Goal: Task Accomplishment & Management: Use online tool/utility

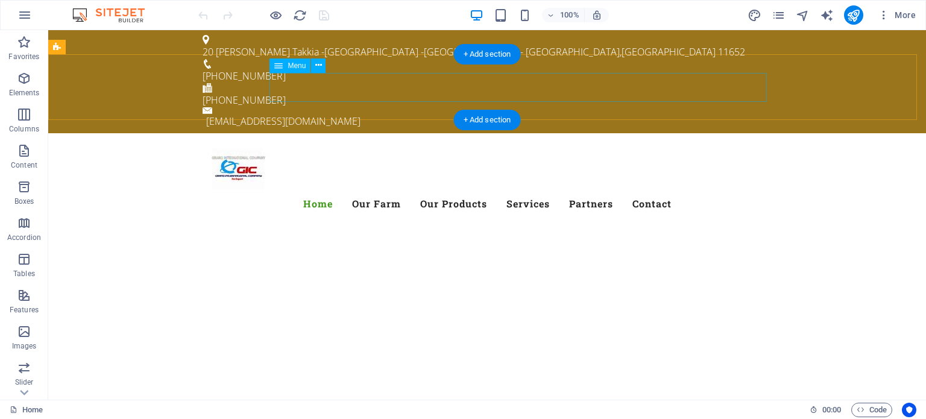
click at [402, 189] on nav "Home Our Farm Our Products Services Partners Contact" at bounding box center [487, 203] width 569 height 29
click at [404, 189] on nav "Home Our Farm Our Products Services Partners Contact" at bounding box center [487, 203] width 569 height 29
select select
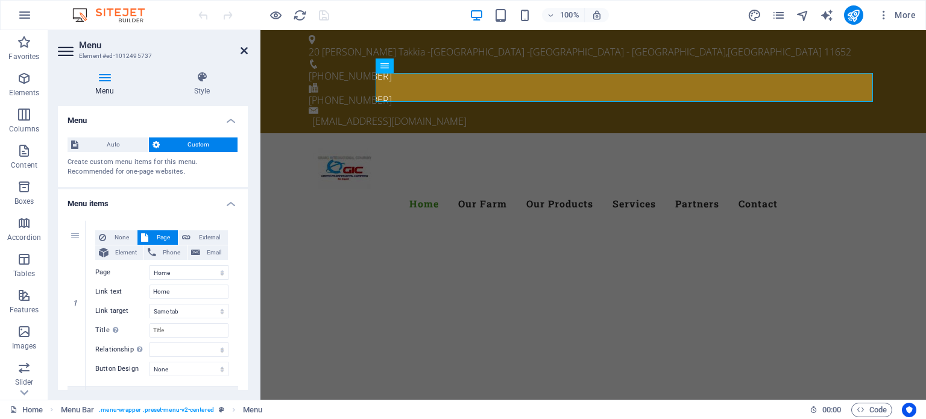
click at [247, 46] on icon at bounding box center [244, 51] width 7 height 10
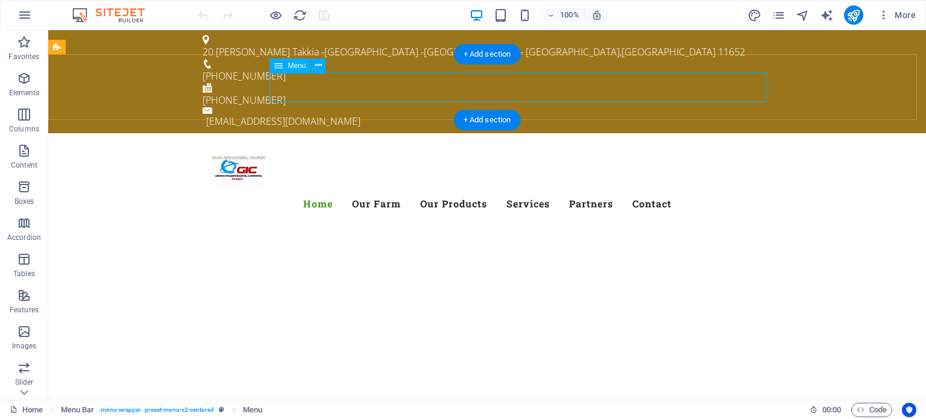
click at [490, 189] on nav "Home Our Farm Our Products Services Partners Contact" at bounding box center [487, 203] width 569 height 29
click at [488, 189] on nav "Home Our Farm Our Products Services Partners Contact" at bounding box center [487, 203] width 569 height 29
click at [480, 189] on nav "Home Our Farm Our Products Services Partners Contact" at bounding box center [487, 203] width 569 height 29
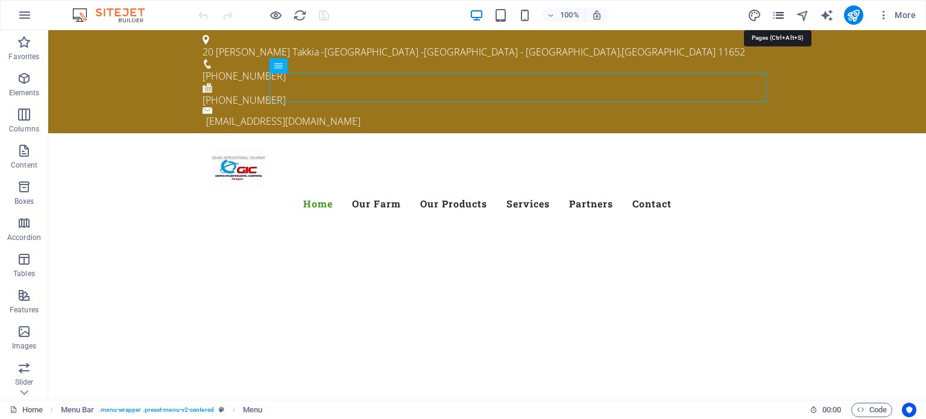
click at [778, 15] on icon "pages" at bounding box center [779, 15] width 14 height 14
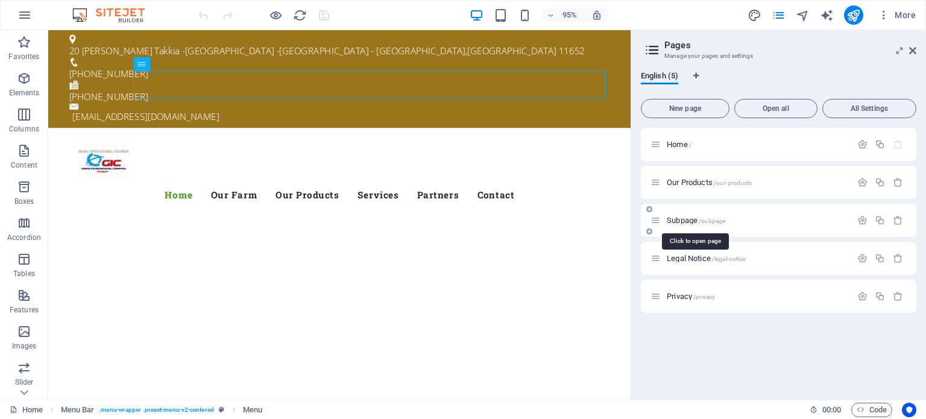
click at [684, 220] on span "Subpage /subpage" at bounding box center [696, 220] width 58 height 9
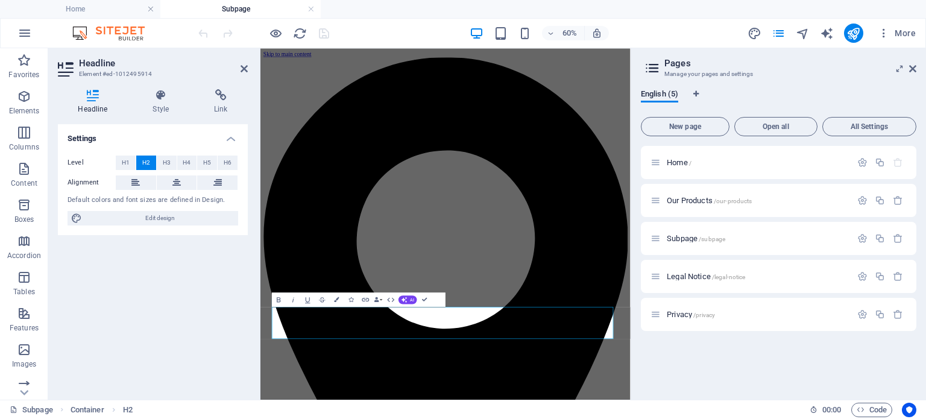
click at [651, 369] on div "Home / Our Products /our-products Subpage /subpage Legal Notice /legal-notice P…" at bounding box center [779, 268] width 276 height 244
click at [646, 356] on div "Home / Our Products /our-products Subpage /subpage Legal Notice /legal-notice P…" at bounding box center [779, 268] width 276 height 244
click at [397, 34] on div "60% More" at bounding box center [558, 33] width 725 height 19
click at [699, 230] on div "Subpage /subpage" at bounding box center [779, 238] width 276 height 33
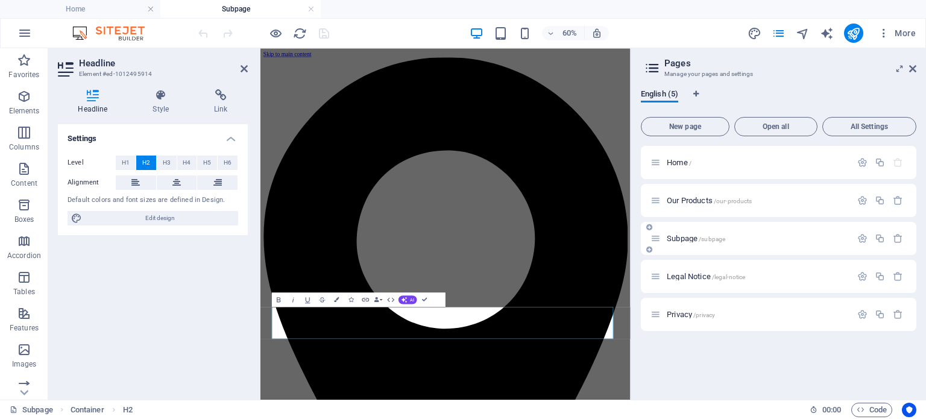
click at [681, 240] on span "Subpage /subpage" at bounding box center [696, 238] width 58 height 9
click at [244, 67] on icon at bounding box center [244, 69] width 7 height 10
